Goal: Find specific page/section: Find specific page/section

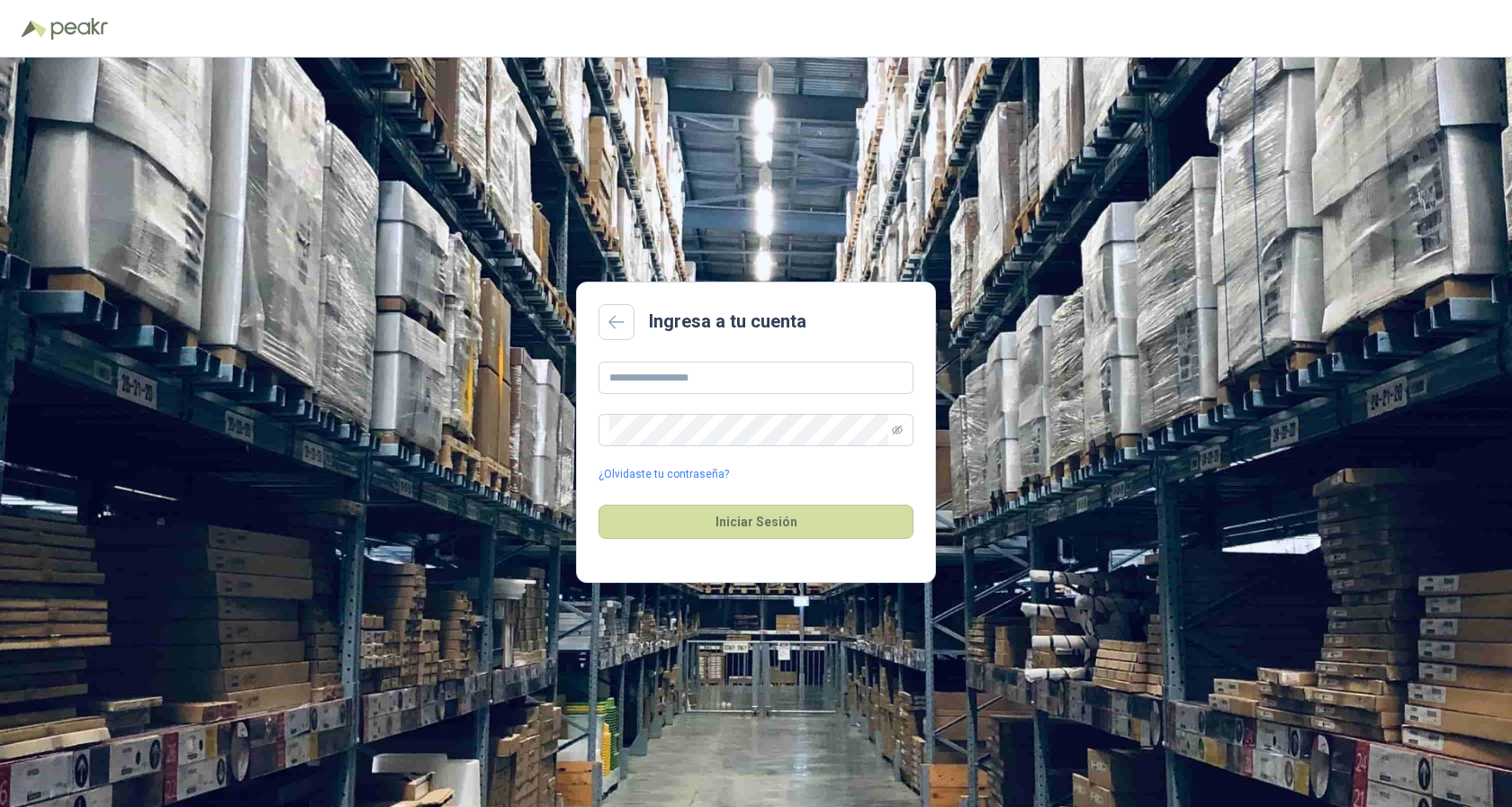
type input "**********"
click at [750, 522] on button "Iniciar Sesión" at bounding box center [756, 521] width 315 height 34
click at [898, 432] on icon "eye-invisible" at bounding box center [897, 429] width 11 height 11
click at [739, 518] on button "Iniciar Sesión" at bounding box center [756, 521] width 315 height 34
click at [753, 518] on button "Iniciar Sesión" at bounding box center [756, 521] width 315 height 34
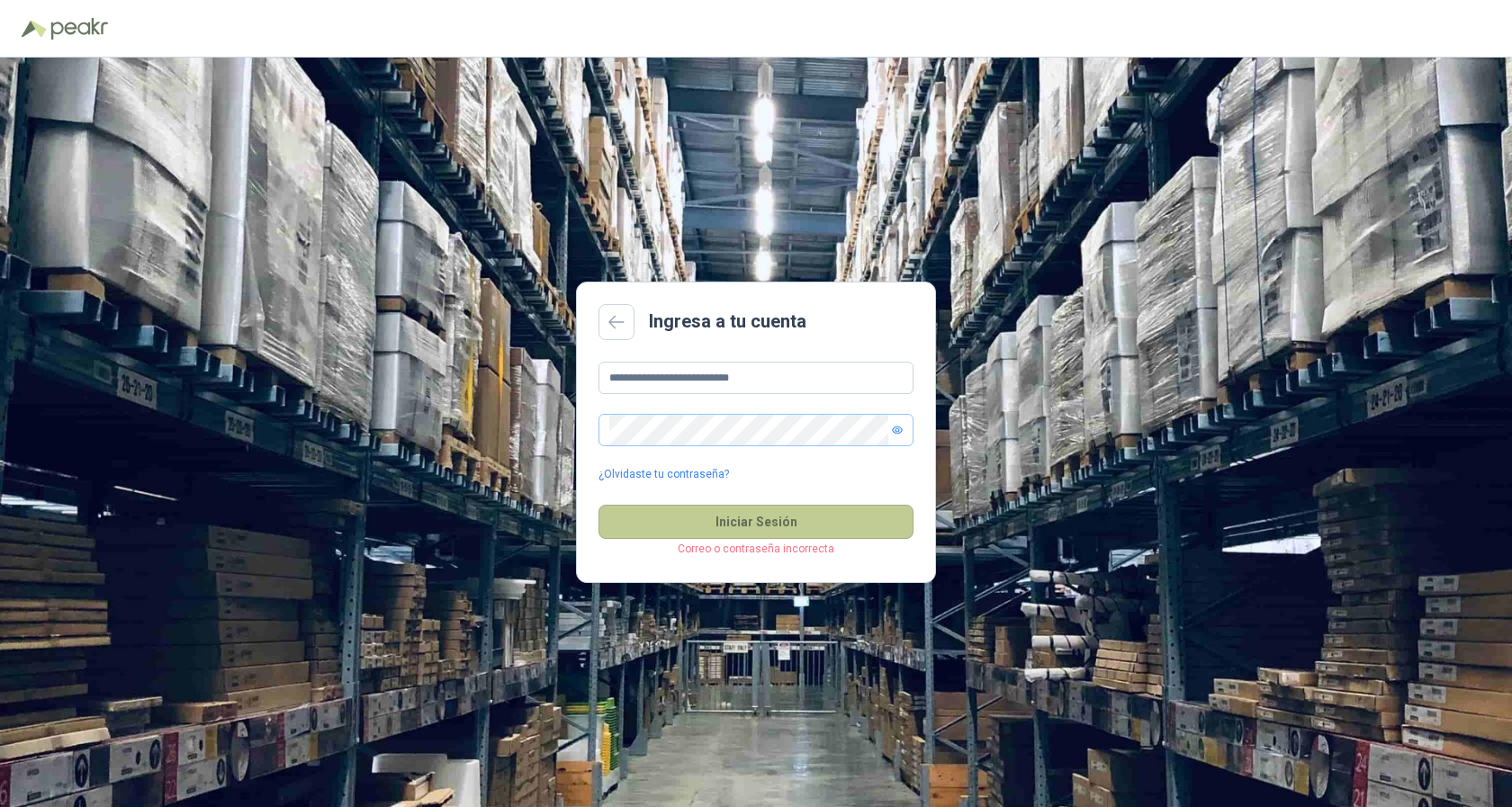
click at [763, 516] on button "Iniciar Sesión" at bounding box center [756, 521] width 315 height 34
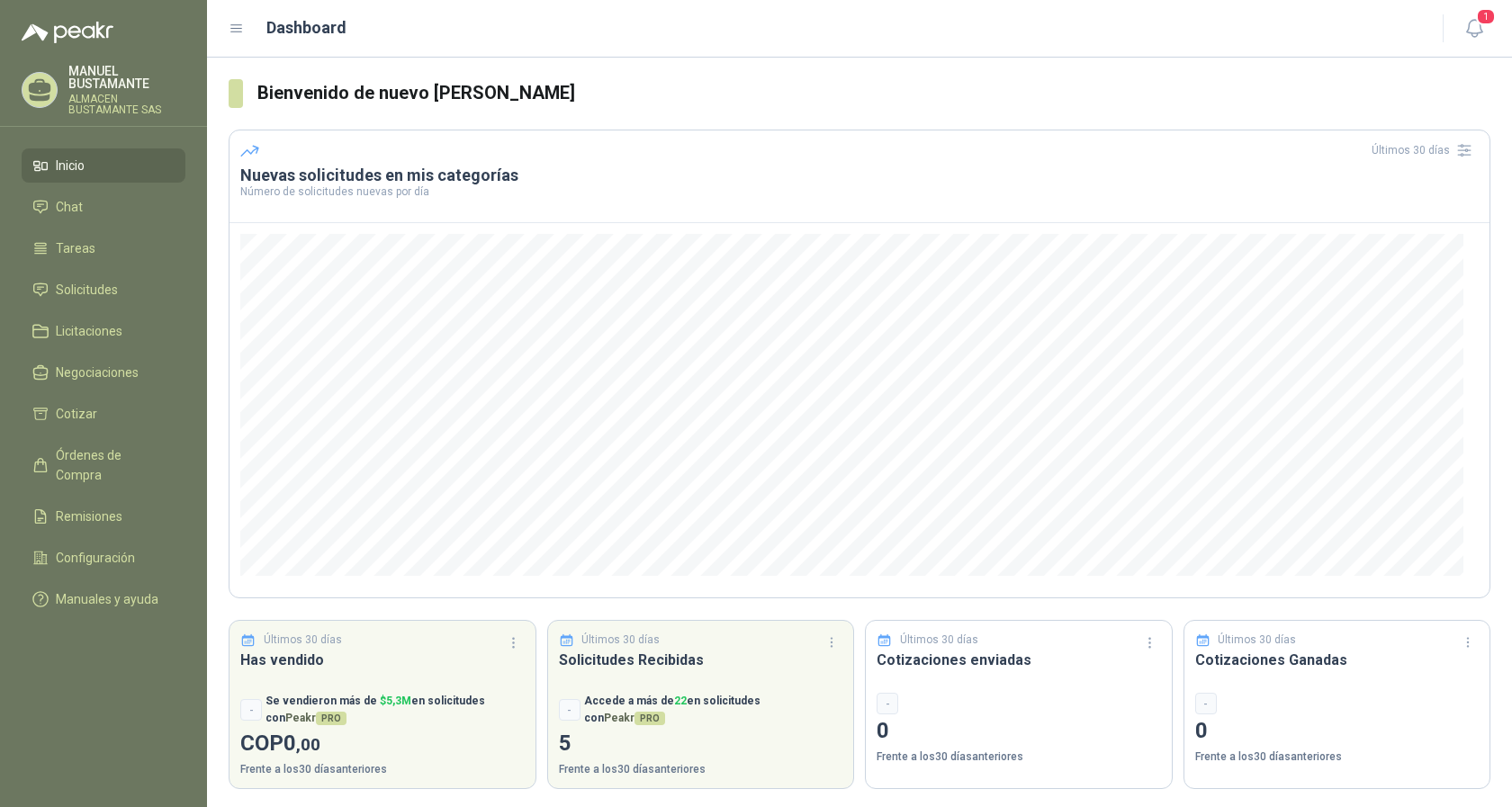
click at [63, 162] on span "Inicio" at bounding box center [71, 166] width 29 height 19
click at [65, 208] on span "Chat" at bounding box center [70, 206] width 27 height 19
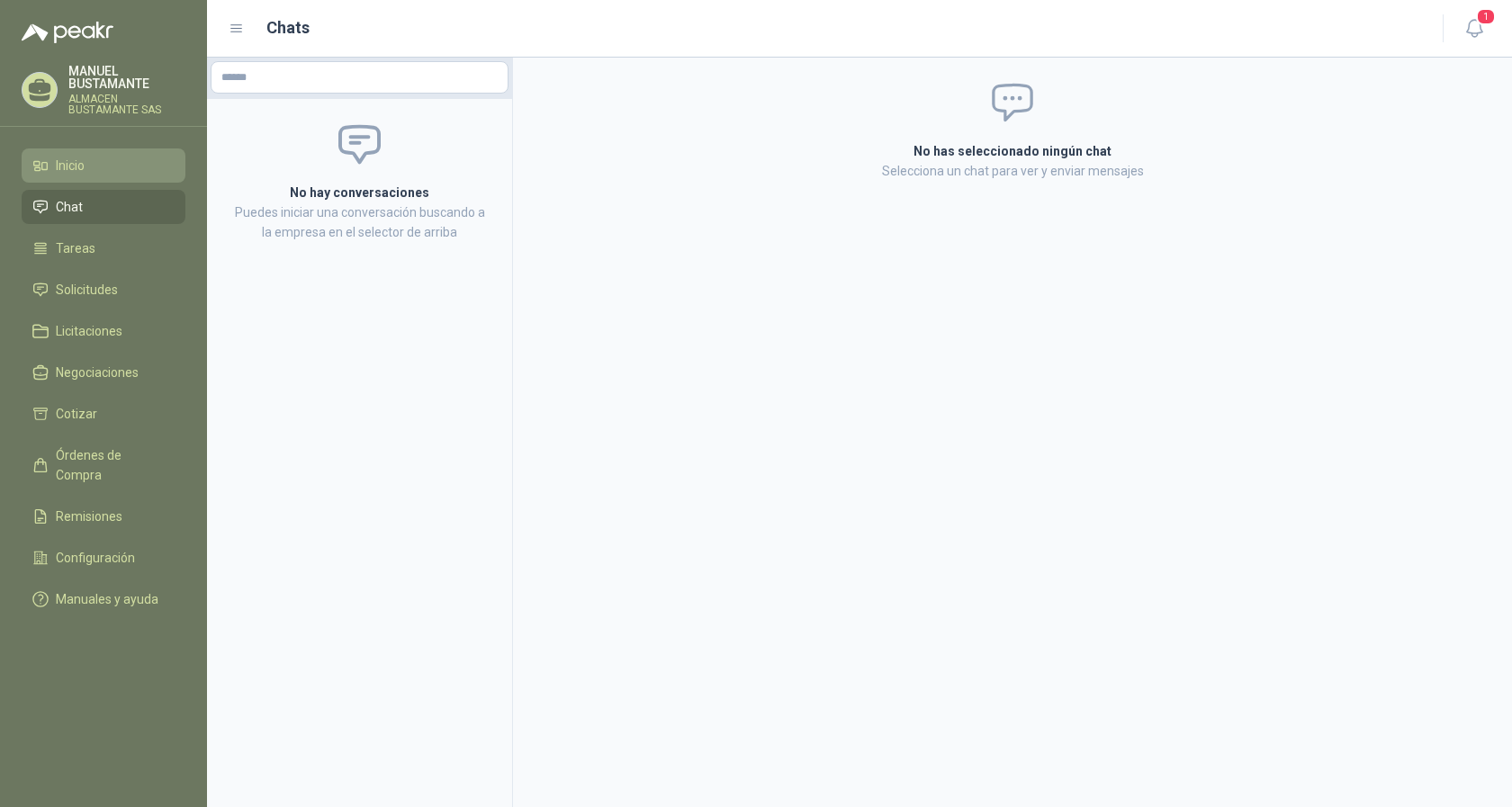
click at [62, 167] on span "Inicio" at bounding box center [71, 166] width 29 height 19
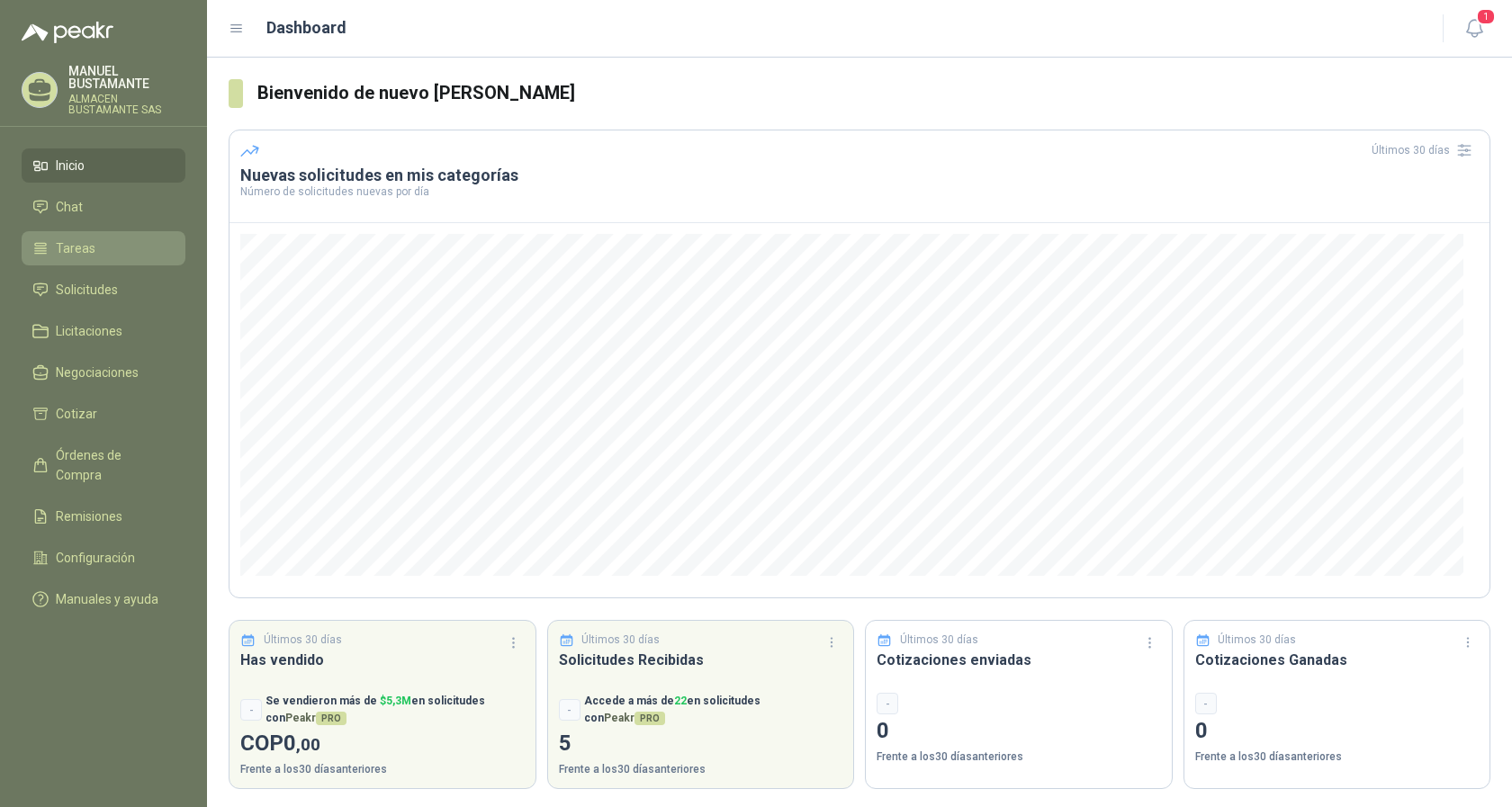
click at [79, 246] on span "Tareas" at bounding box center [76, 248] width 40 height 19
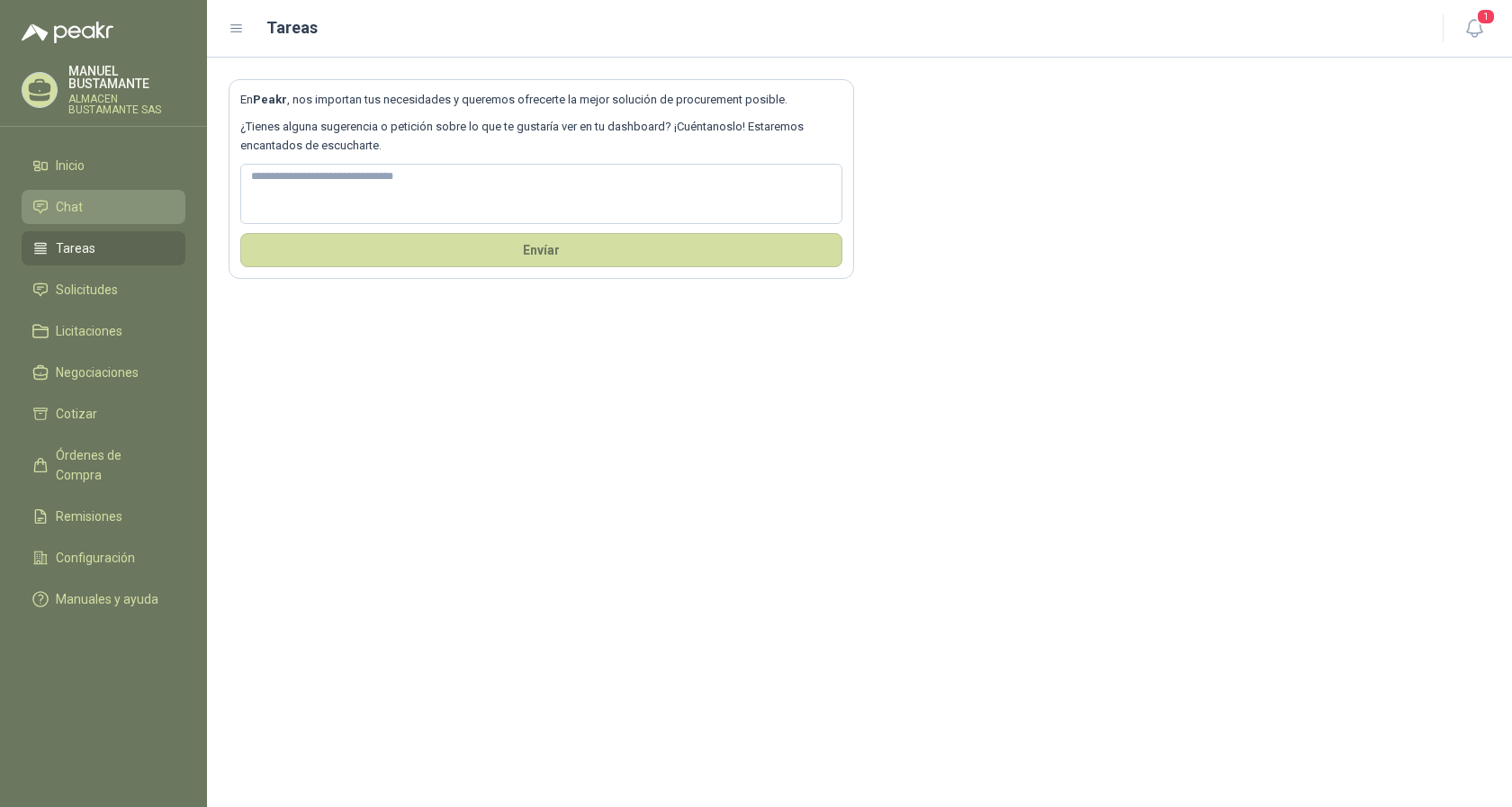
click at [56, 197] on span "Chat" at bounding box center [70, 206] width 27 height 19
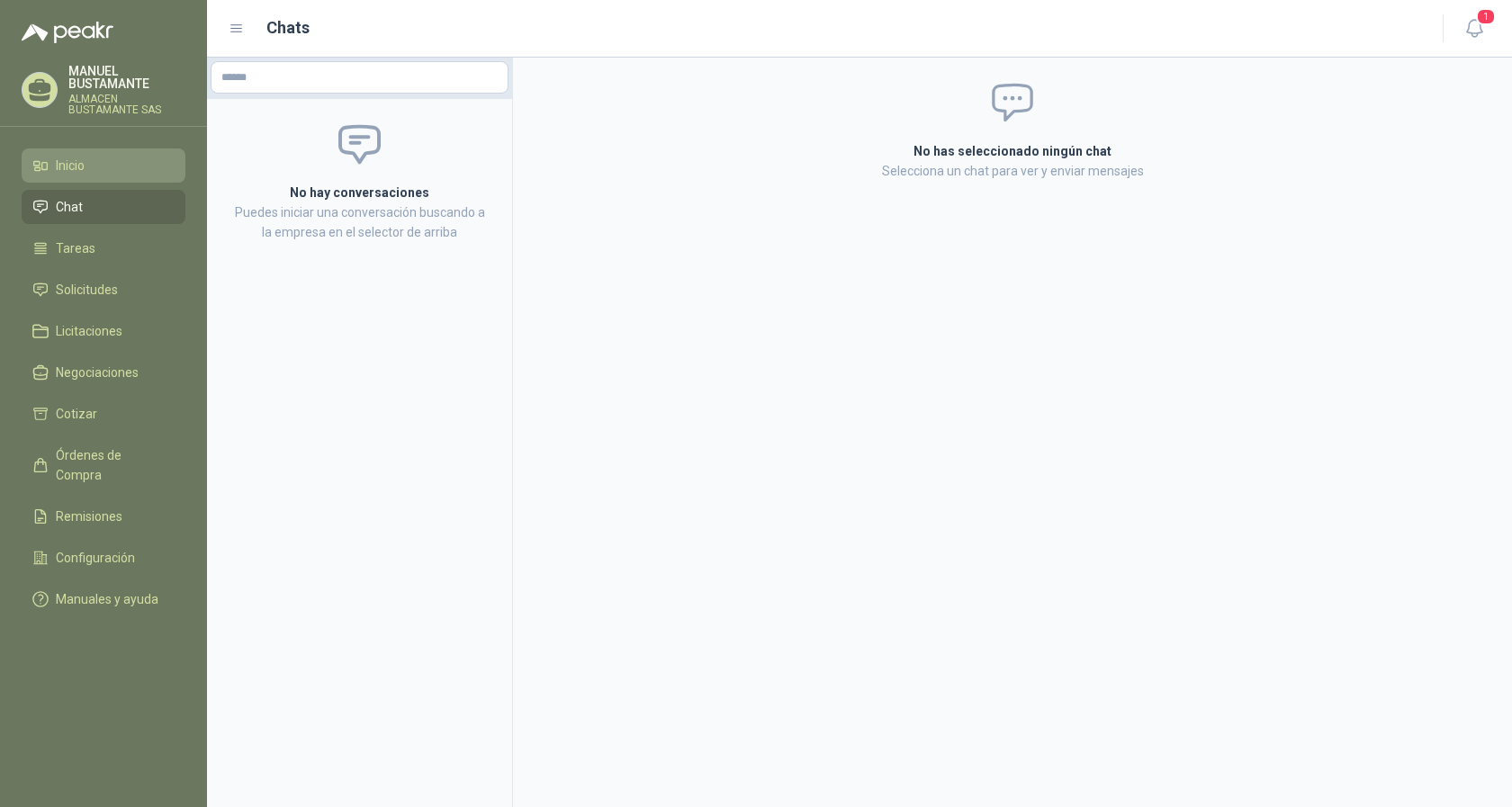
click at [64, 163] on span "Inicio" at bounding box center [71, 166] width 29 height 19
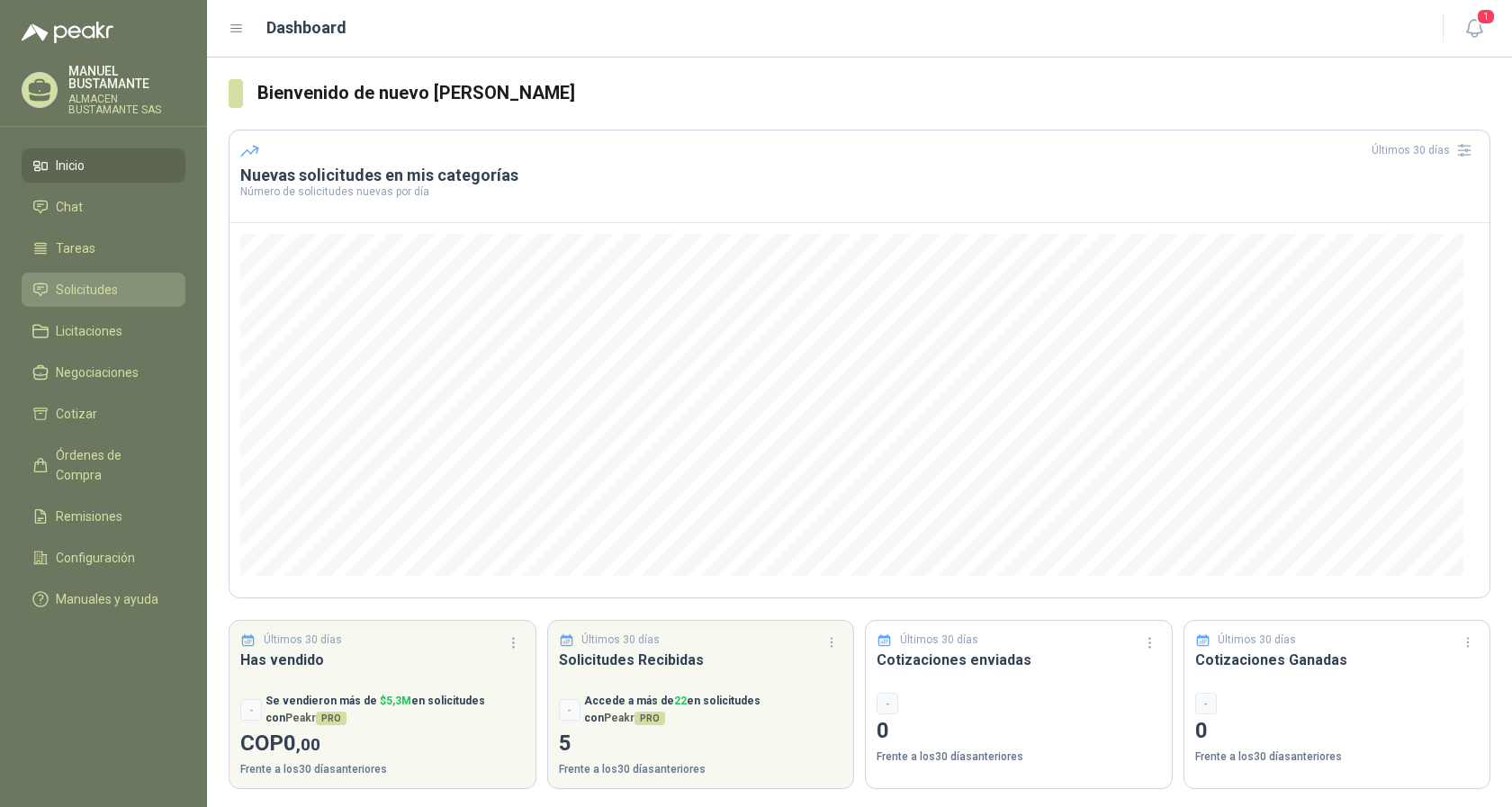
click at [94, 286] on span "Solicitudes" at bounding box center [87, 290] width 62 height 19
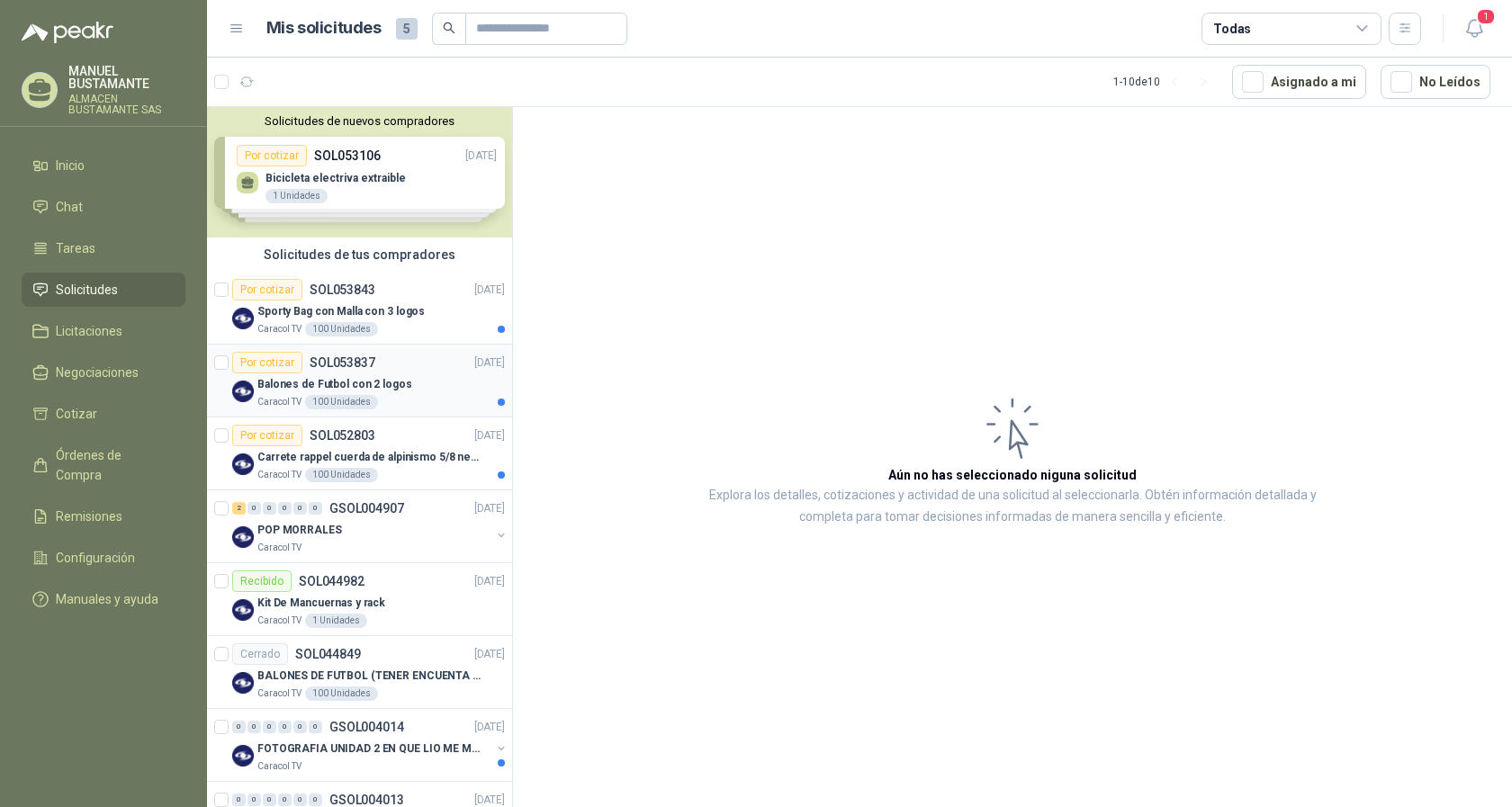
click at [342, 381] on p "Balones de Futbol con 2 logos" at bounding box center [335, 385] width 155 height 17
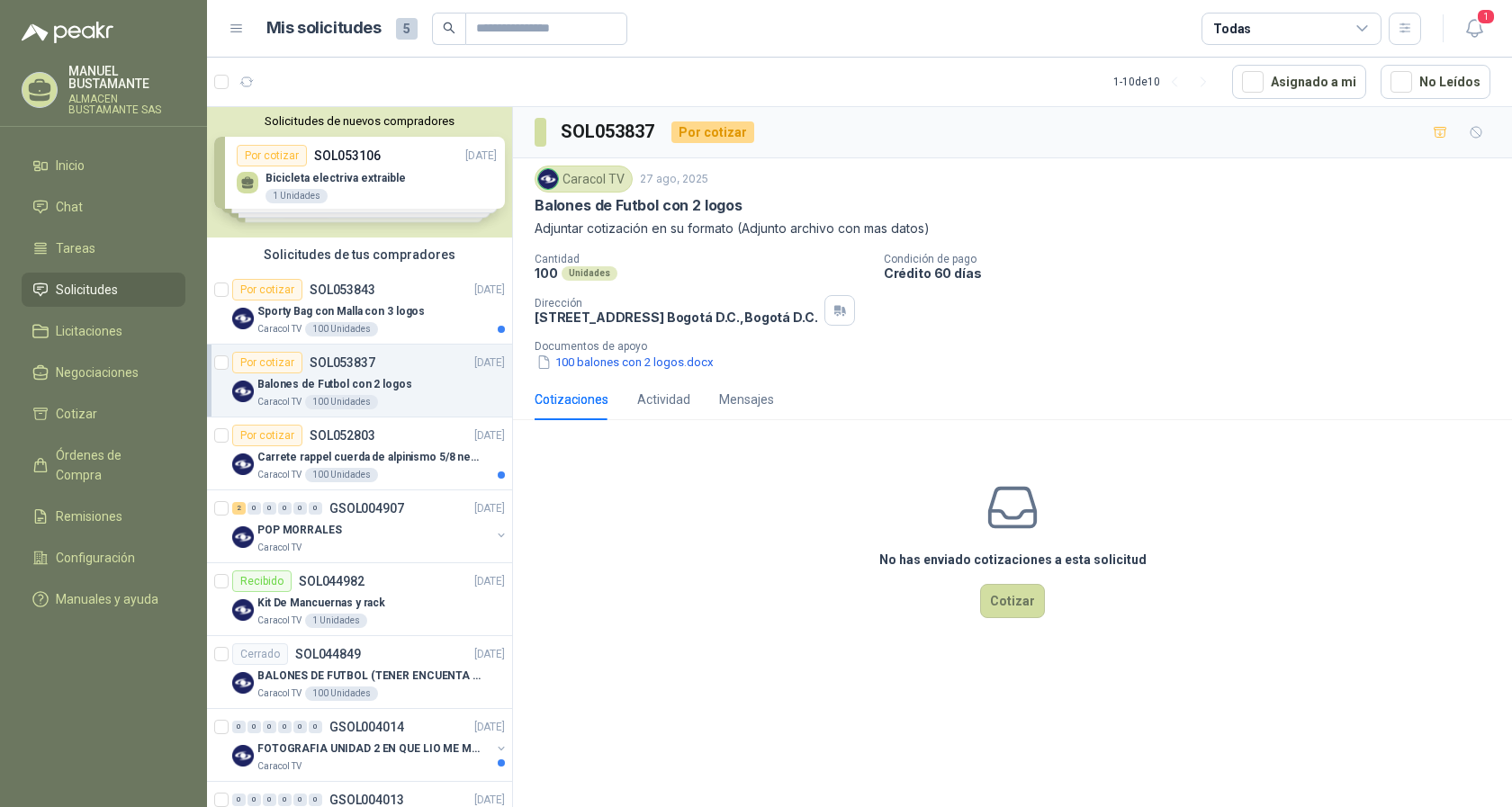
click at [361, 166] on div "Solicitudes de nuevos compradores Por cotizar SOL053106 [DATE] Bicicleta electr…" at bounding box center [360, 172] width 305 height 131
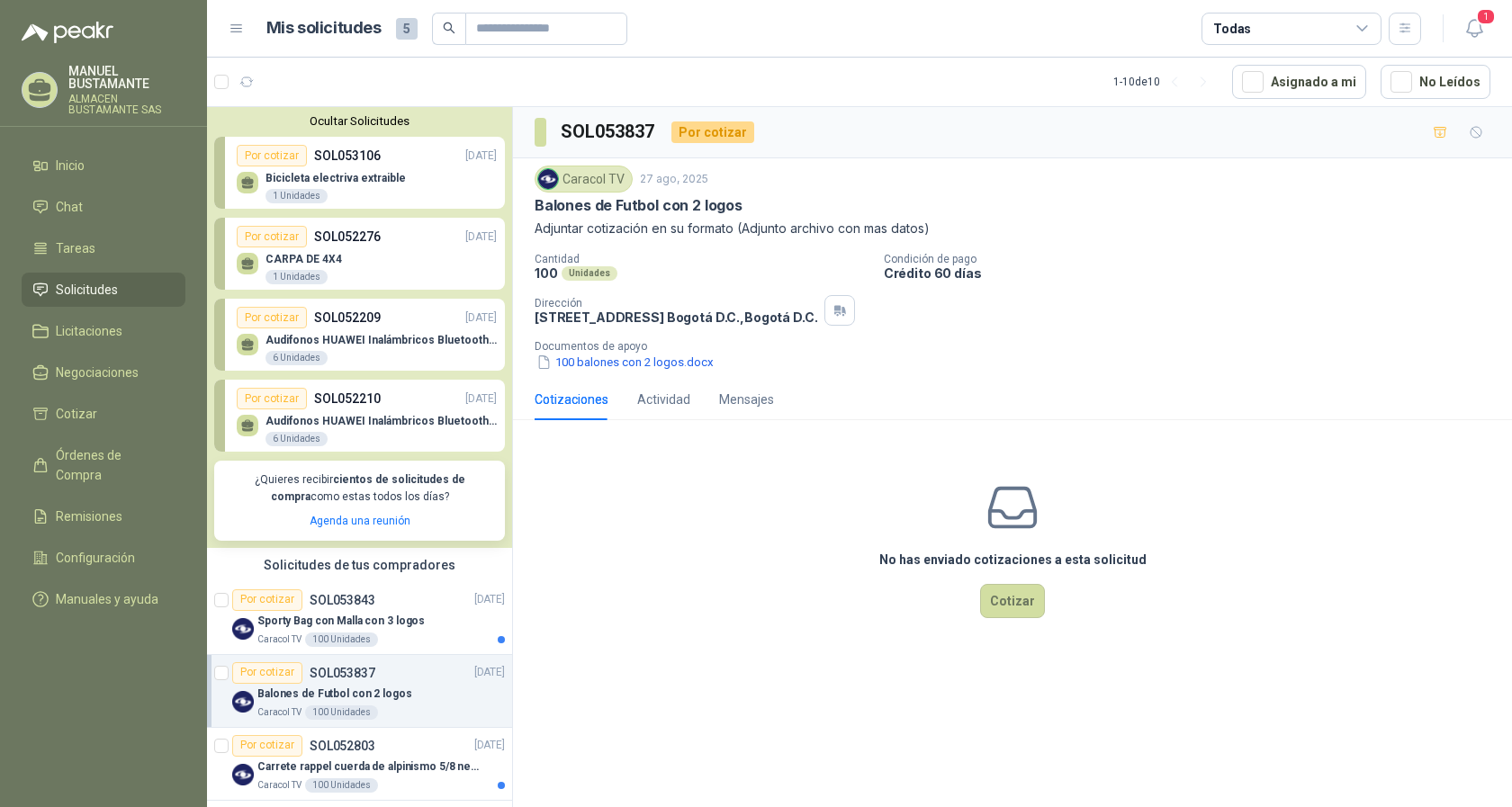
click at [306, 178] on p "Bicicleta electriva extraible" at bounding box center [335, 177] width 141 height 13
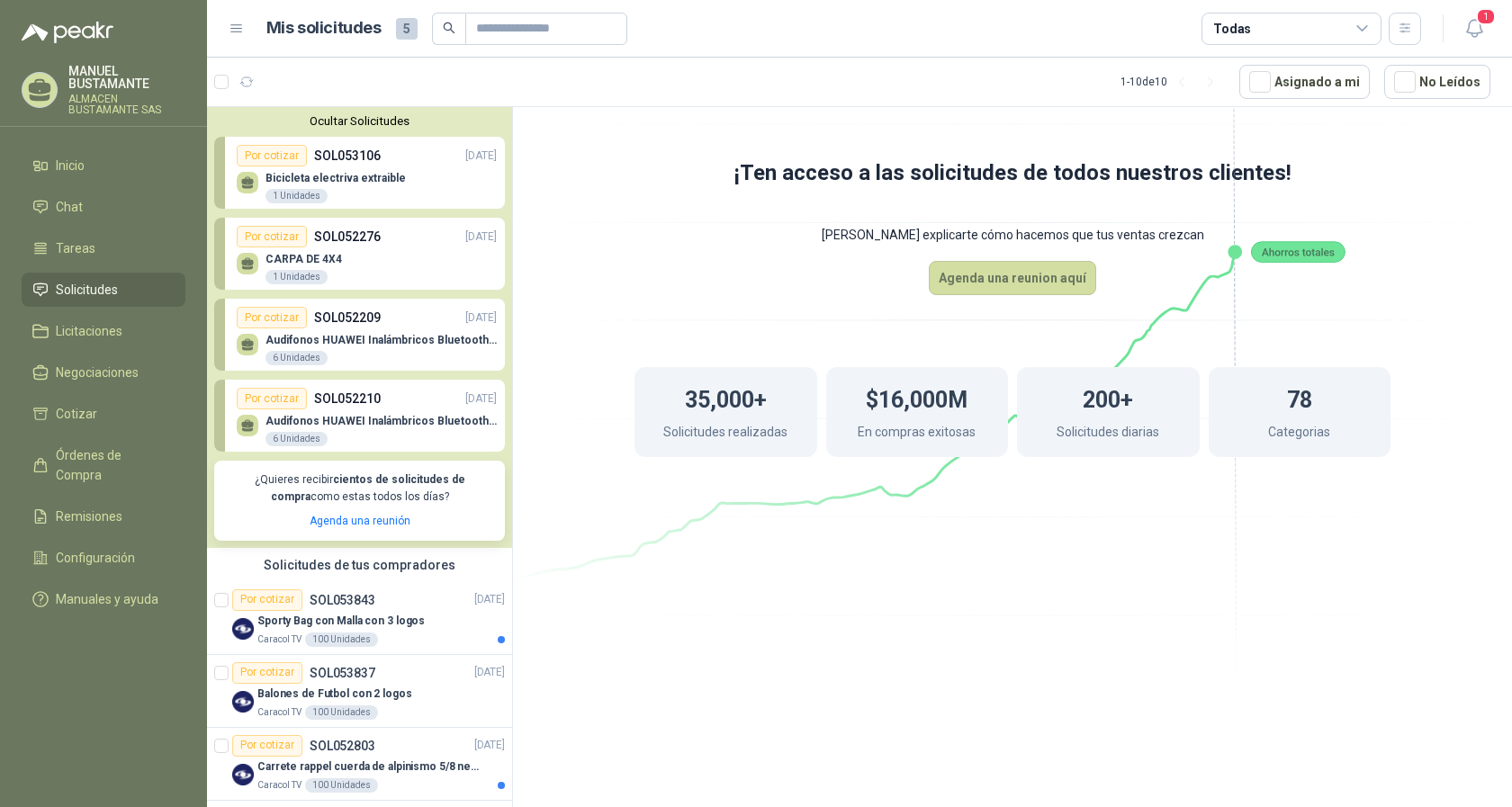
click at [308, 170] on div "Bicicleta electriva extraible 1 Unidades" at bounding box center [366, 185] width 260 height 38
